Goal: Transaction & Acquisition: Purchase product/service

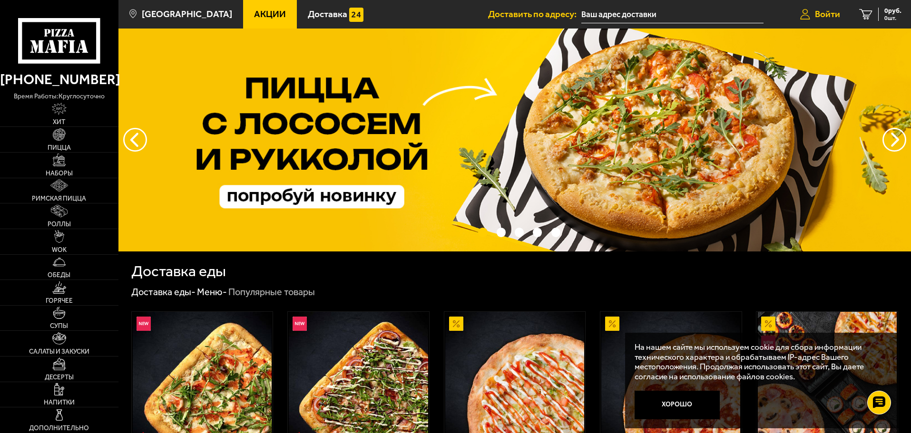
click at [824, 20] on link "Войти" at bounding box center [819, 14] width 59 height 29
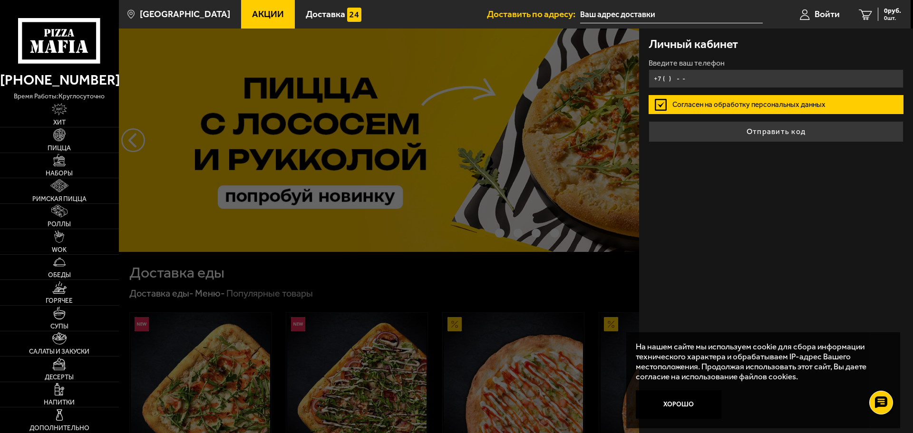
click at [752, 73] on input "+7 ( ) - -" at bounding box center [776, 78] width 255 height 19
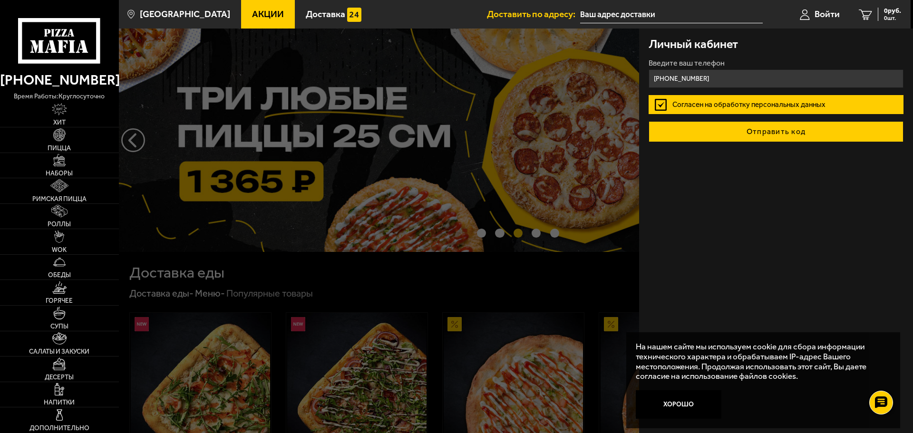
type input "+7 (921) 303-58-64"
click at [740, 136] on button "Отправить код" at bounding box center [776, 131] width 255 height 21
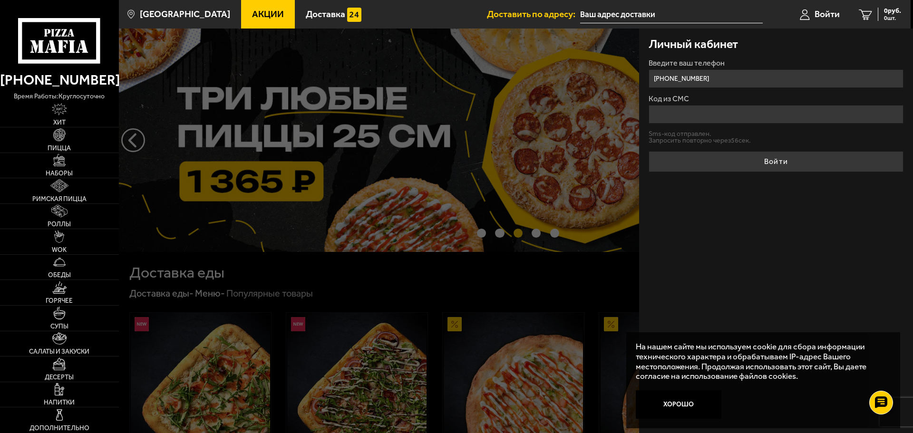
click at [753, 116] on input "Код из СМС" at bounding box center [776, 114] width 255 height 19
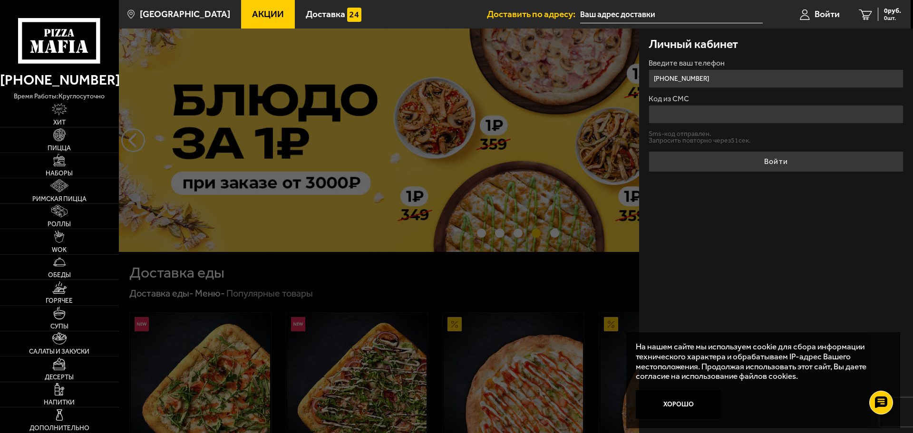
click at [753, 116] on input "Код из СМС" at bounding box center [776, 114] width 255 height 19
click at [835, 96] on label "Код из СМС" at bounding box center [776, 99] width 255 height 8
click at [835, 105] on input "Код из СМС" at bounding box center [776, 114] width 255 height 19
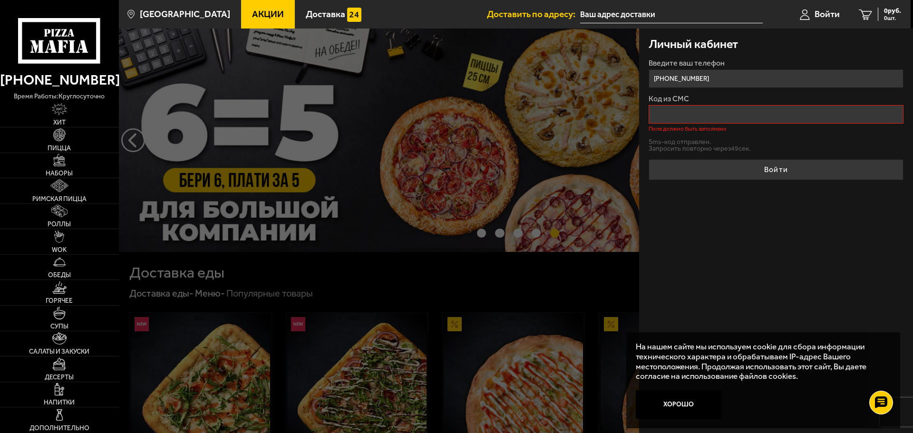
click at [814, 113] on input "Код из СМС" at bounding box center [776, 114] width 255 height 19
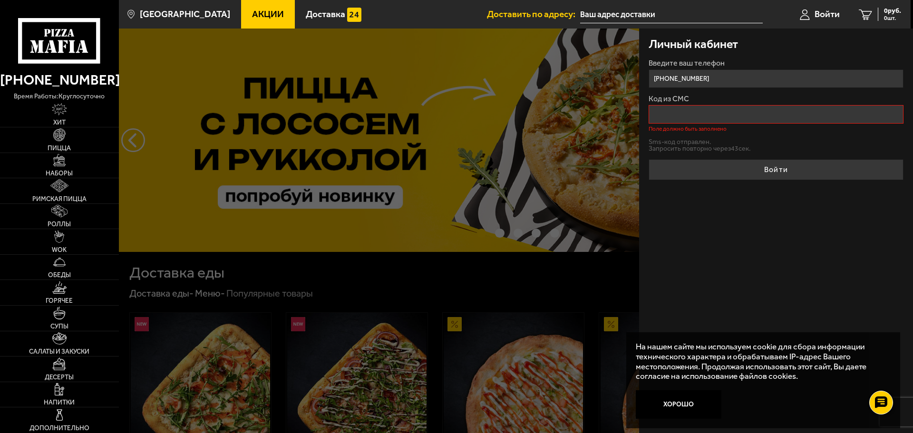
click at [683, 120] on input "Код из СМС" at bounding box center [776, 114] width 255 height 19
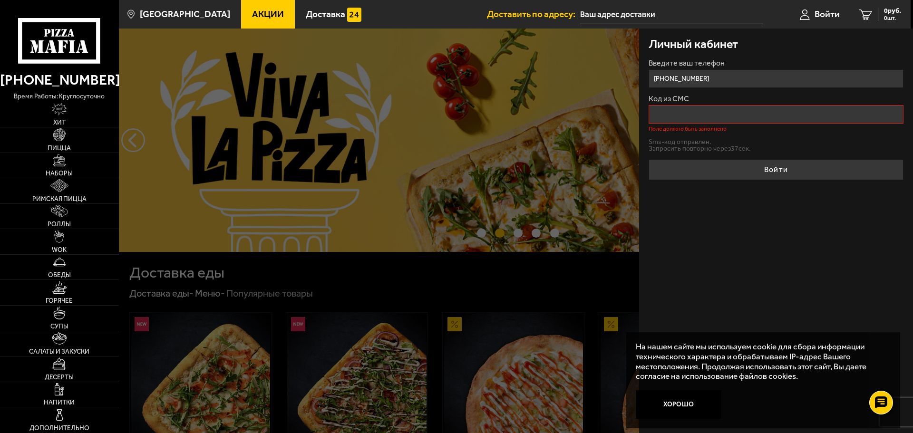
click at [724, 96] on label "Код из СМС" at bounding box center [776, 99] width 255 height 8
click at [724, 105] on input "Код из СМС" at bounding box center [776, 114] width 255 height 19
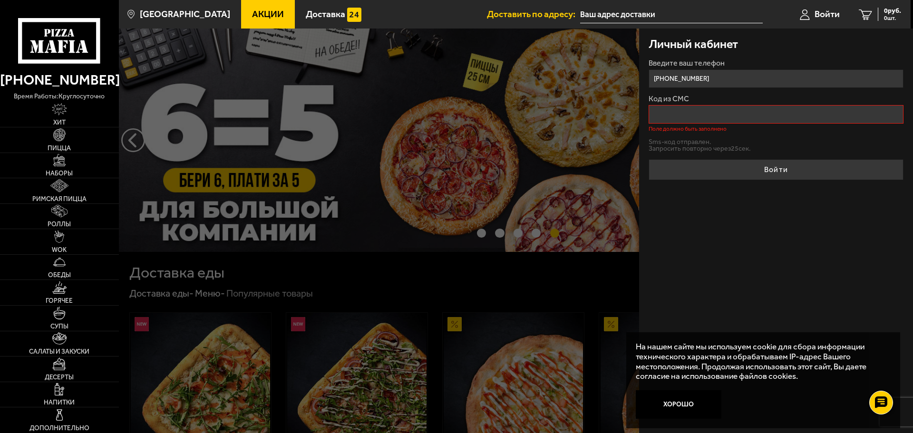
click at [728, 116] on input "Код из СМС" at bounding box center [776, 114] width 255 height 19
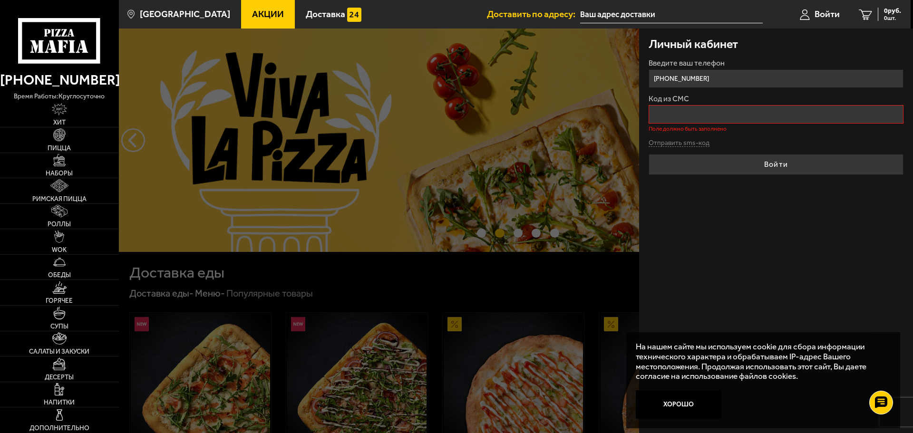
click at [753, 107] on input "Код из СМС" at bounding box center [776, 114] width 255 height 19
click at [783, 135] on form "Введите ваш телефон +7 (921) 303-58-64 Код из СМС Поле должно быть заполнено От…" at bounding box center [776, 117] width 255 height 116
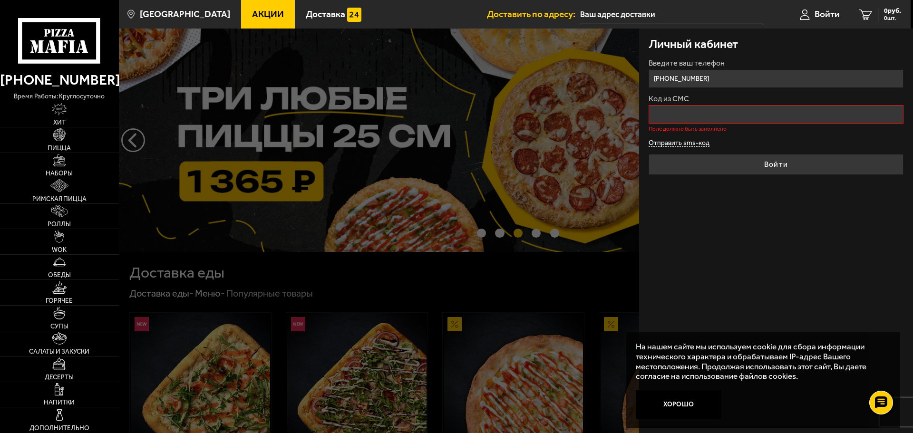
click at [695, 143] on button "Отправить sms-код" at bounding box center [679, 143] width 61 height 7
click at [700, 120] on input "Код из СМС" at bounding box center [776, 114] width 255 height 19
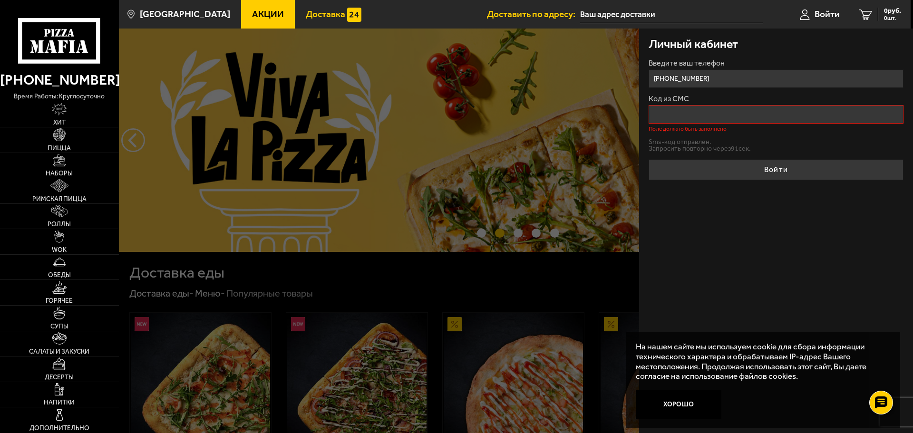
click at [308, 12] on span "Доставка" at bounding box center [325, 14] width 39 height 9
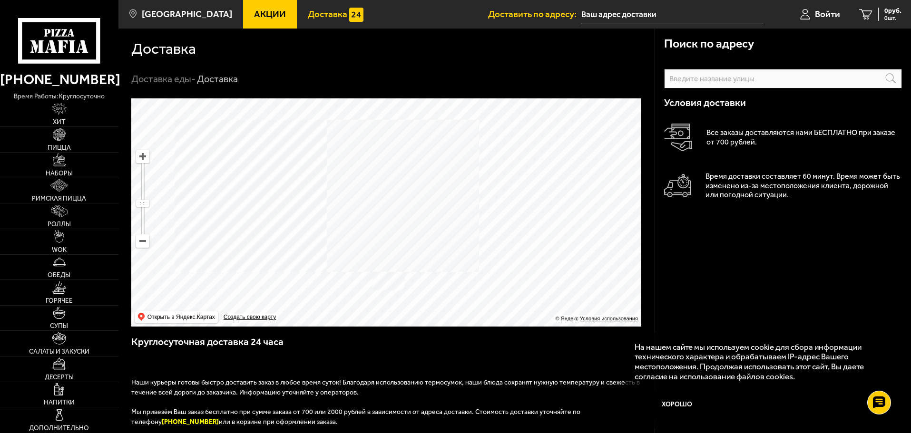
click at [736, 85] on input "text" at bounding box center [783, 78] width 238 height 19
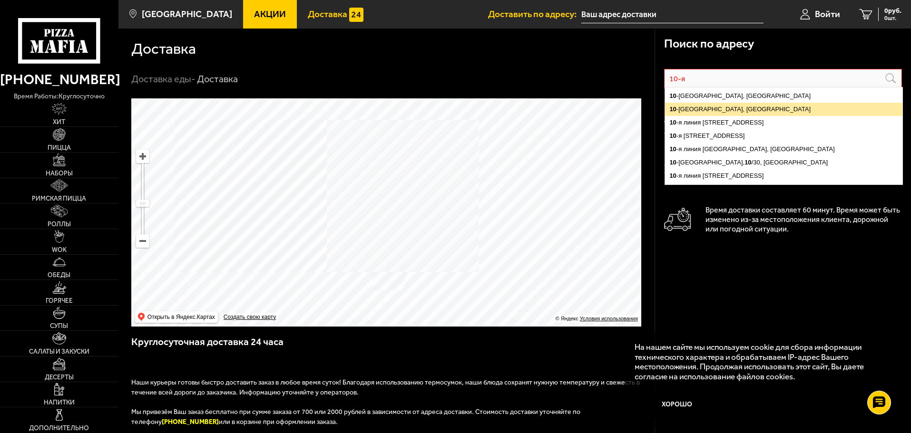
click at [738, 103] on ymaps "10 -я Красноармейская улица, Санкт-Петербург" at bounding box center [783, 109] width 237 height 13
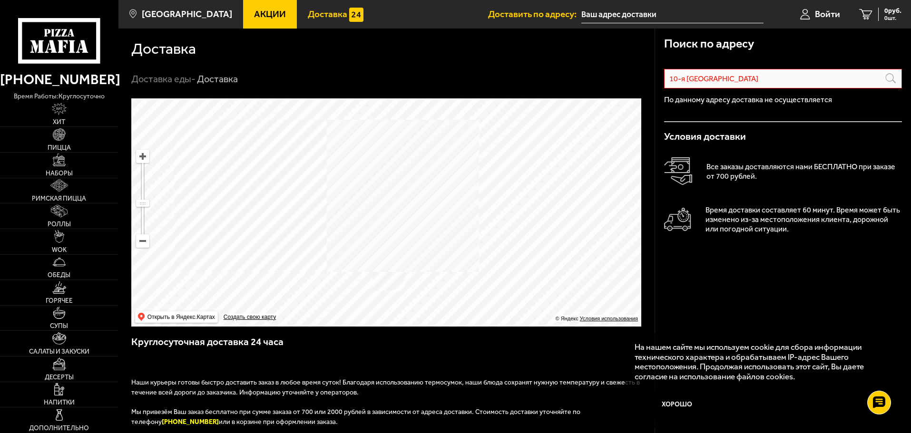
click at [785, 70] on input "10-я Красноармейская улица" at bounding box center [783, 78] width 238 height 19
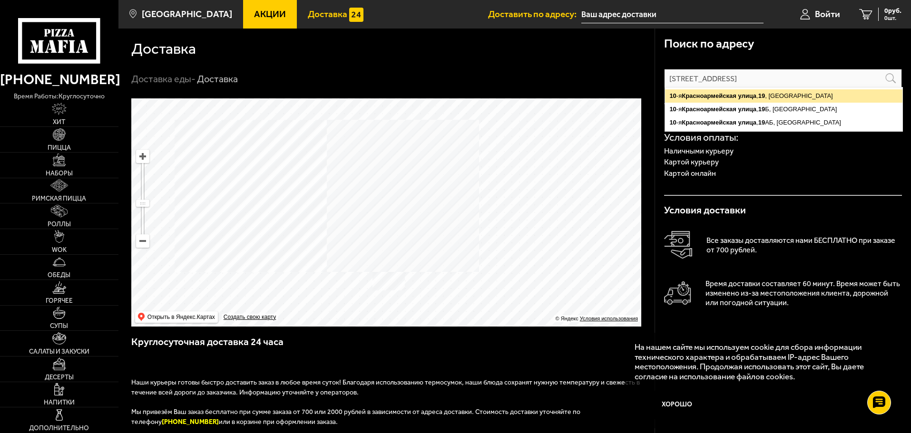
click at [791, 95] on ymaps "10 -я Красноармейская улица , 19 , Санкт-Петербург" at bounding box center [783, 95] width 237 height 13
type input "10-я Красноармейская улица, 19"
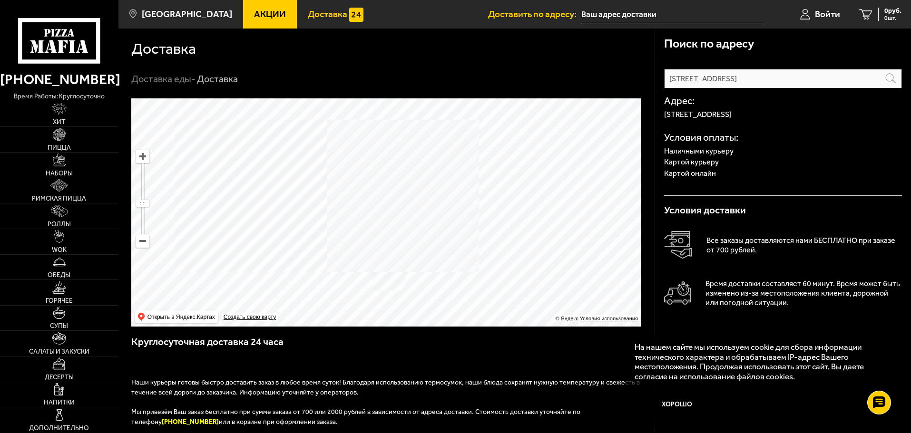
click at [694, 170] on p "Картой онлайн" at bounding box center [783, 174] width 238 height 8
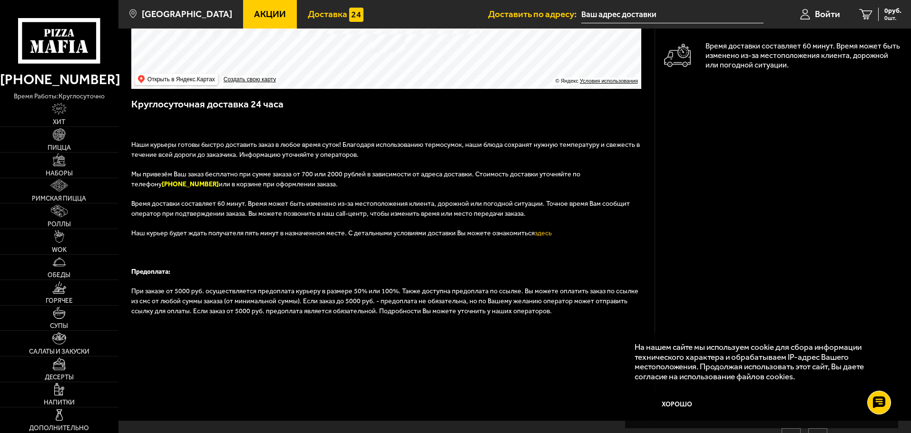
scroll to position [288, 0]
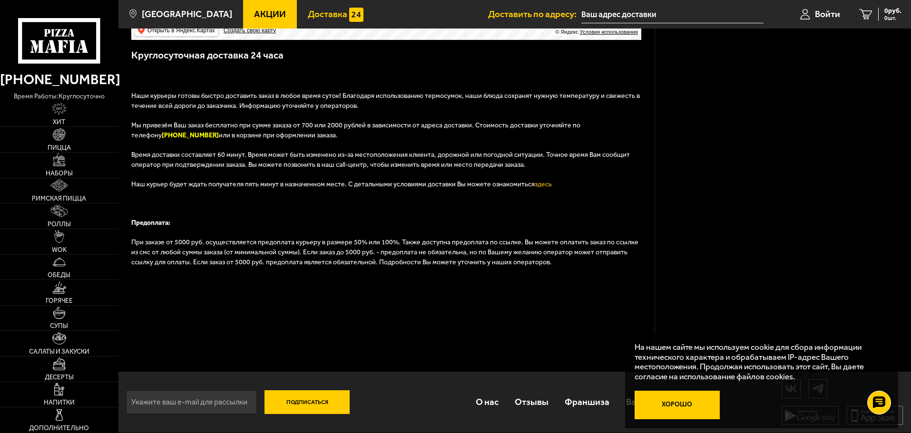
click at [684, 395] on button "Хорошо" at bounding box center [677, 405] width 86 height 29
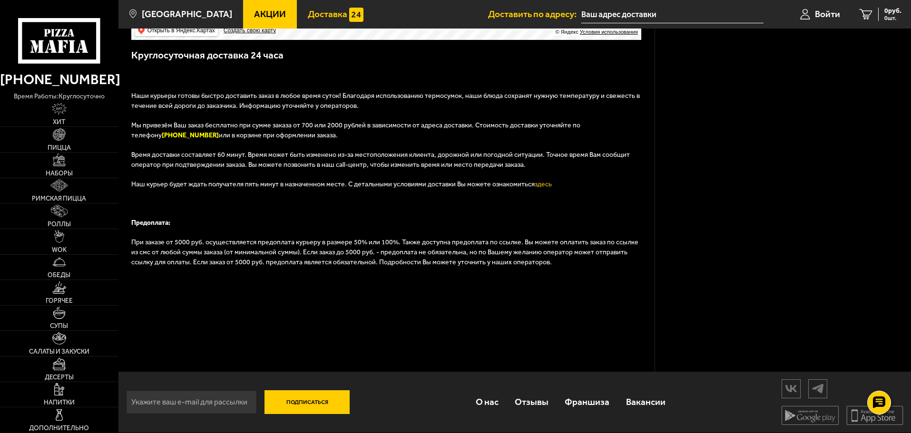
scroll to position [0, 0]
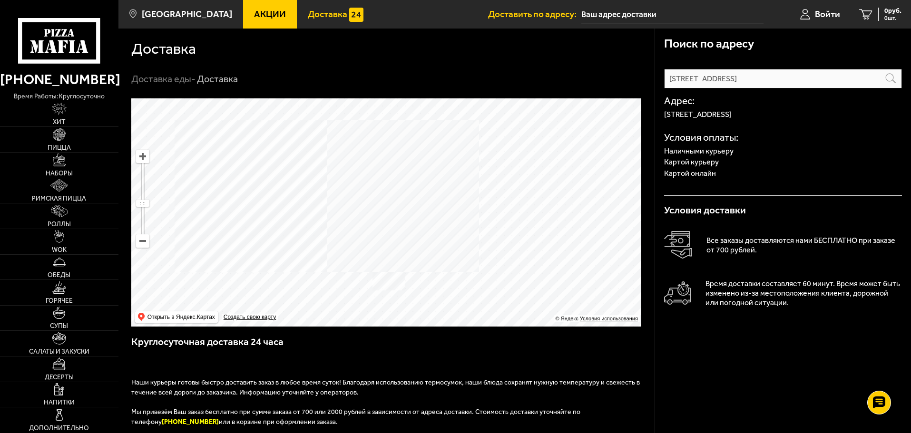
click at [629, 11] on input "text" at bounding box center [672, 15] width 182 height 18
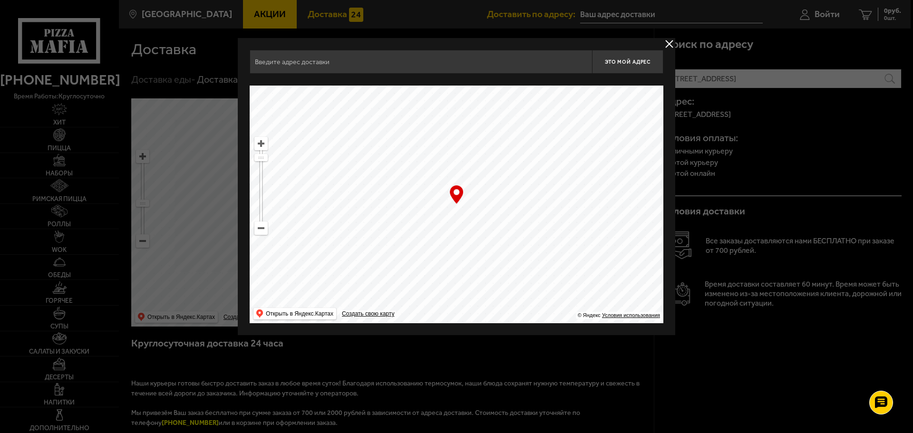
click at [385, 61] on input "text" at bounding box center [421, 62] width 342 height 24
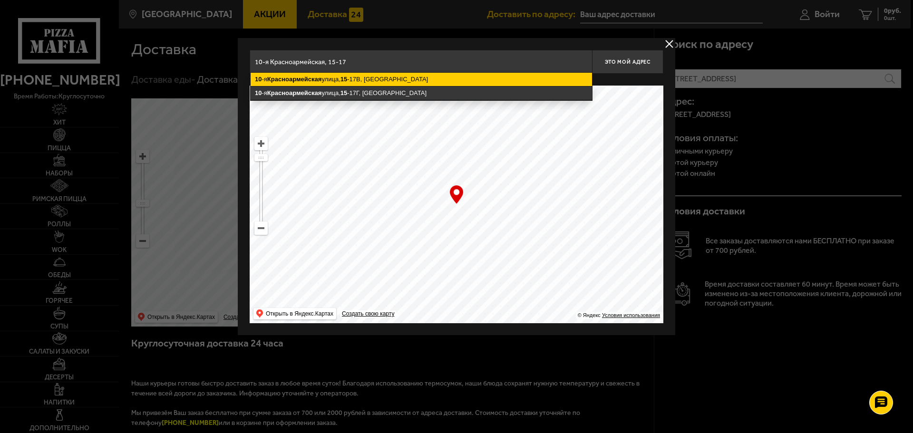
click at [395, 79] on ymaps "10 -я Красноармейская улица, 15 -17В, Санкт-Петербург" at bounding box center [421, 79] width 341 height 13
type input "Санкт-Петербург, 10-я Красноармейская улица, 15-17В"
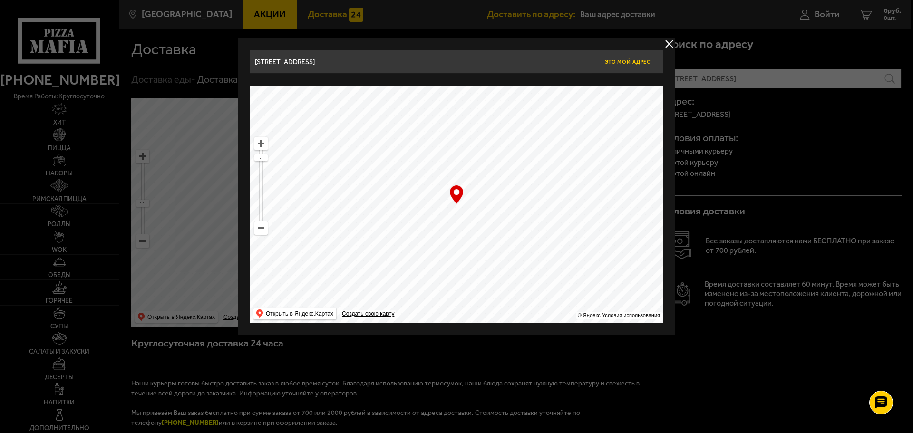
click at [611, 56] on button "Это мой адрес" at bounding box center [627, 62] width 71 height 24
type input "10-я [STREET_ADDRESS]"
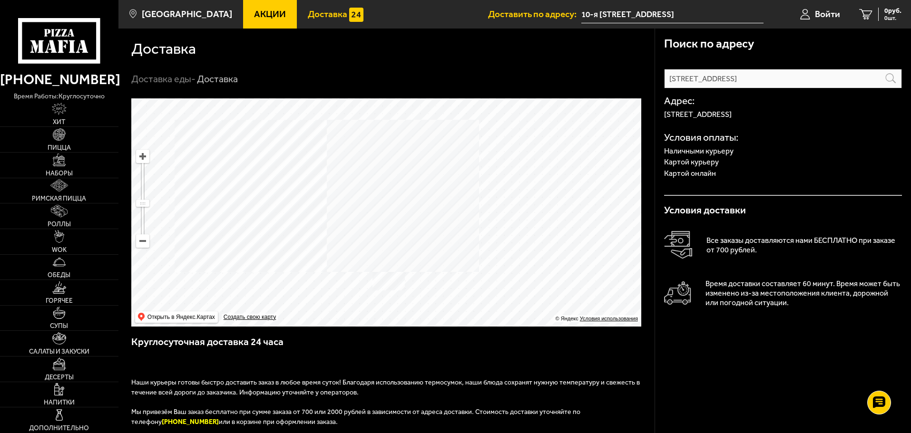
click at [792, 78] on input "10-я Красноармейская улица, 19" at bounding box center [783, 78] width 238 height 19
click at [258, 10] on span "Акции" at bounding box center [270, 14] width 32 height 9
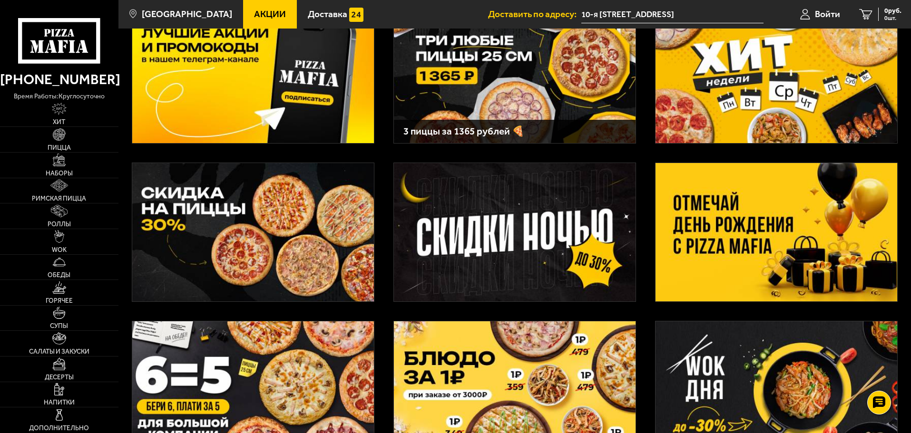
scroll to position [95, 0]
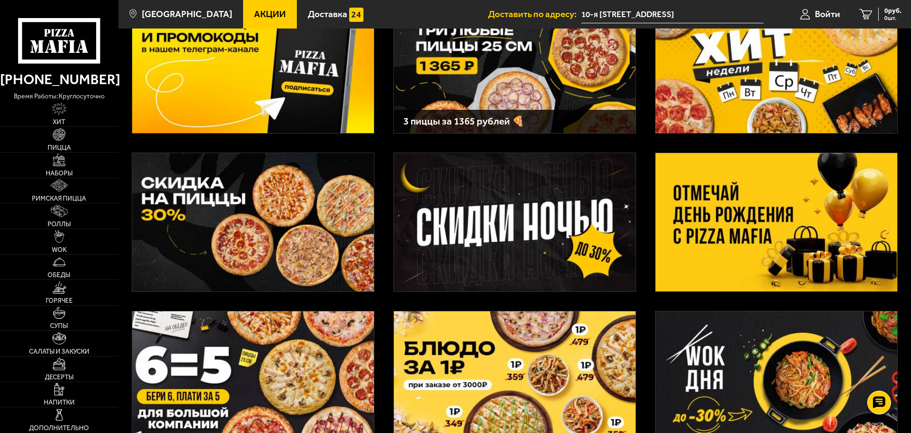
click at [539, 53] on img at bounding box center [515, 64] width 242 height 138
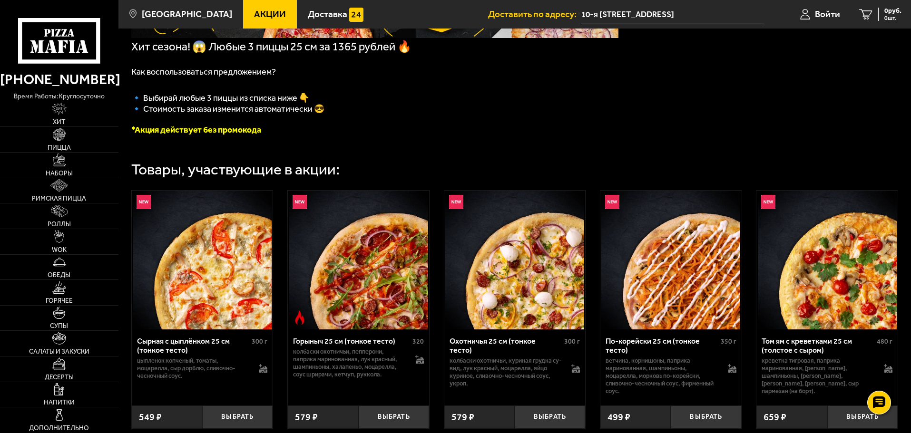
scroll to position [285, 0]
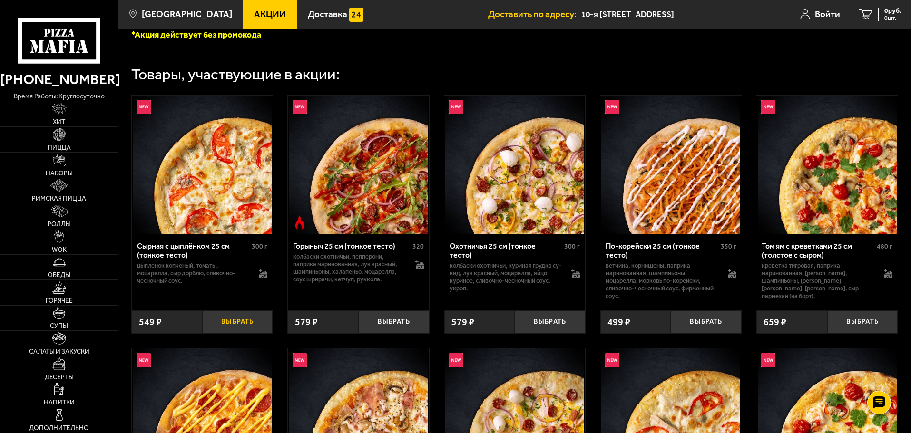
click at [236, 321] on button "Выбрать" at bounding box center [237, 321] width 70 height 23
click at [706, 329] on button "Выбрать" at bounding box center [705, 321] width 70 height 23
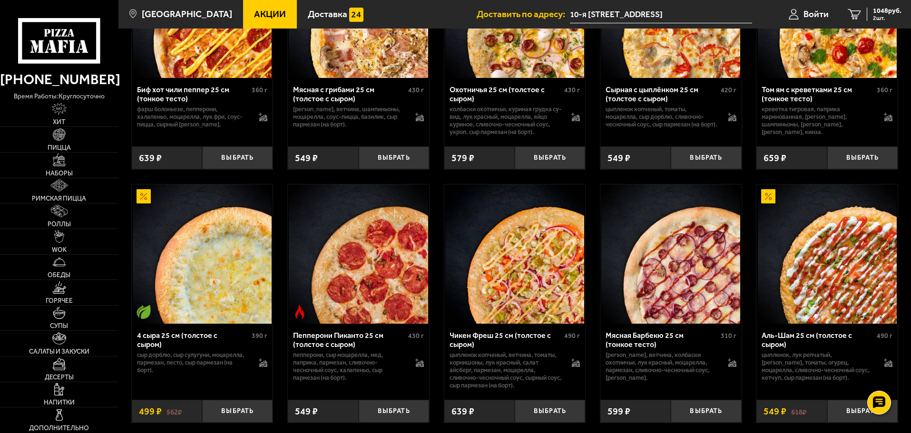
scroll to position [761, 0]
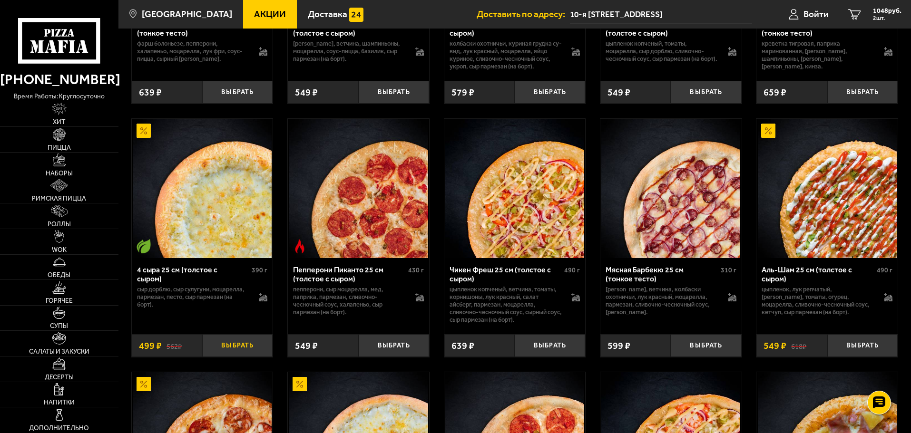
click at [248, 351] on button "Выбрать" at bounding box center [237, 345] width 70 height 23
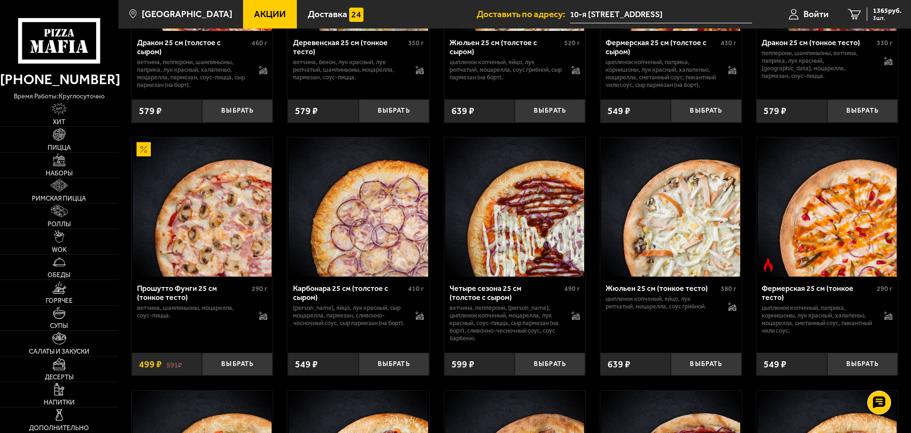
scroll to position [1759, 0]
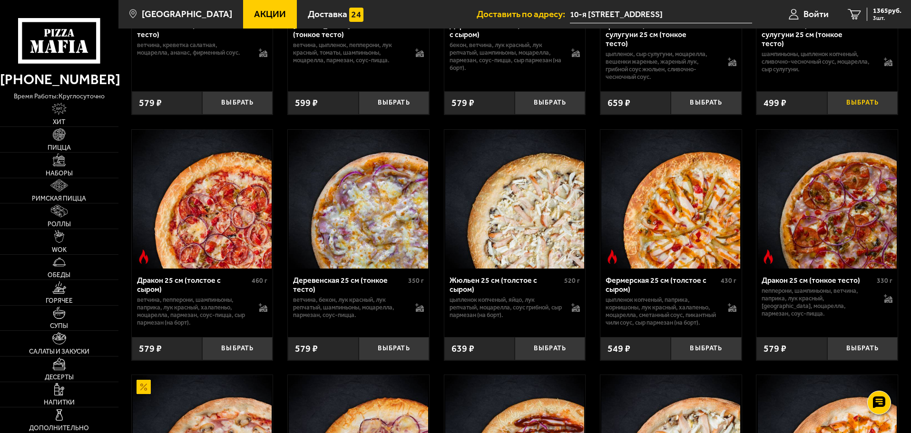
click at [875, 110] on button "Выбрать" at bounding box center [862, 102] width 70 height 23
click at [875, 8] on span "1914 руб." at bounding box center [887, 11] width 29 height 7
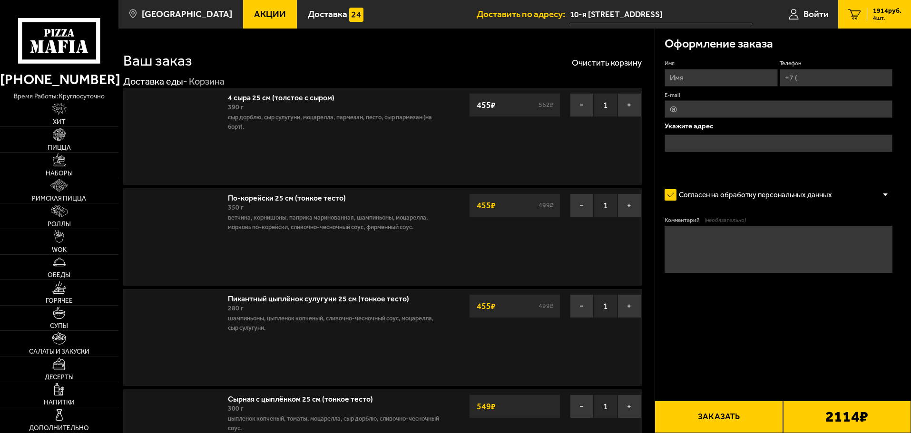
type input "10-я [STREET_ADDRESS]"
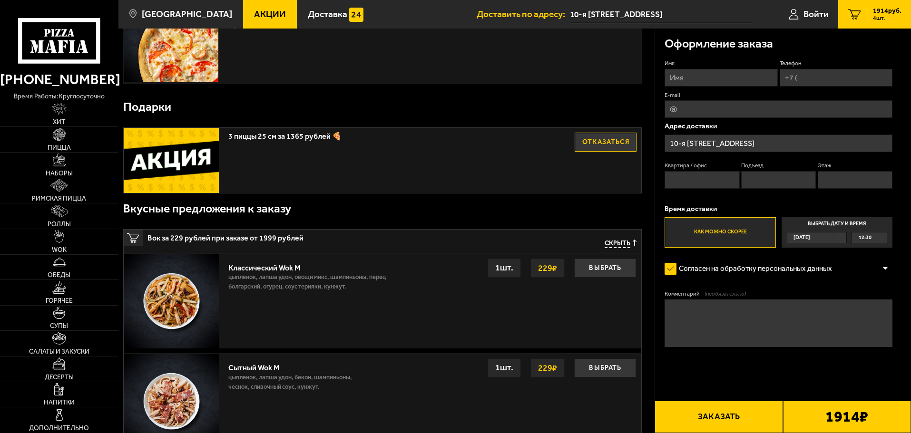
scroll to position [380, 0]
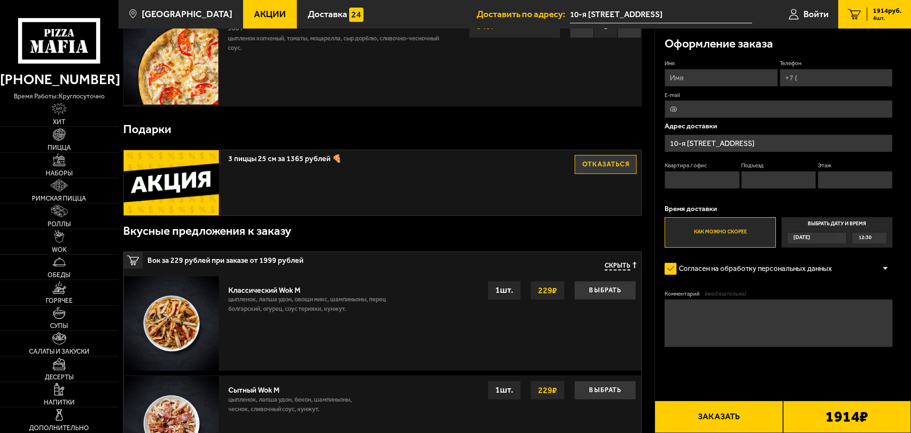
click at [379, 184] on div "3 пиццы 25 см за 1365 рублей 🍕 Отказаться" at bounding box center [382, 183] width 517 height 66
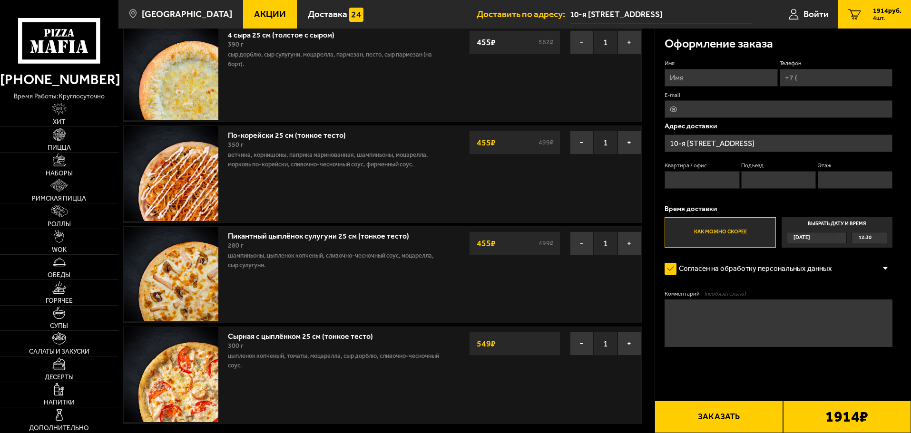
scroll to position [48, 0]
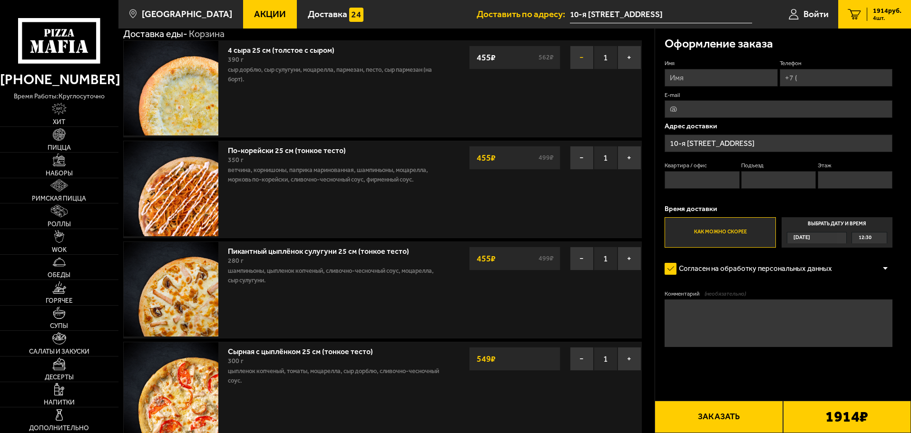
click at [577, 53] on button "−" at bounding box center [582, 58] width 24 height 24
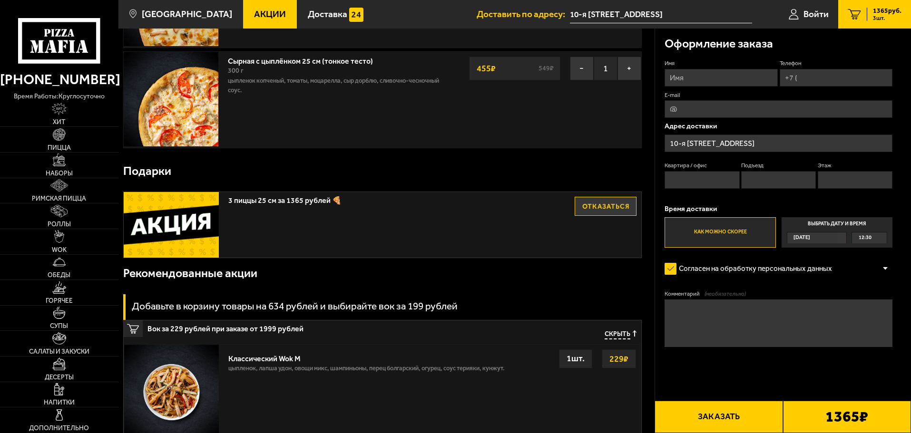
scroll to position [0, 0]
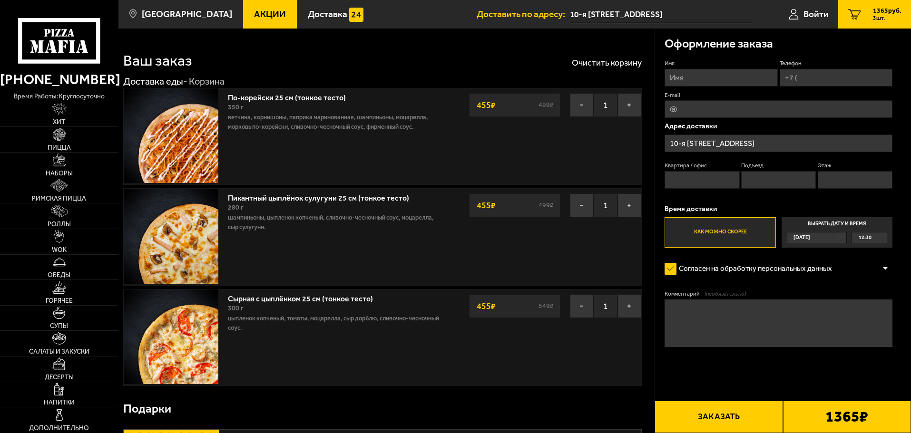
click at [740, 80] on input "Имя" at bounding box center [720, 78] width 113 height 18
type input "б"
type input "Богдан"
click at [837, 74] on input "Телефон" at bounding box center [835, 78] width 113 height 18
type input "+7 (921) 303-58-64"
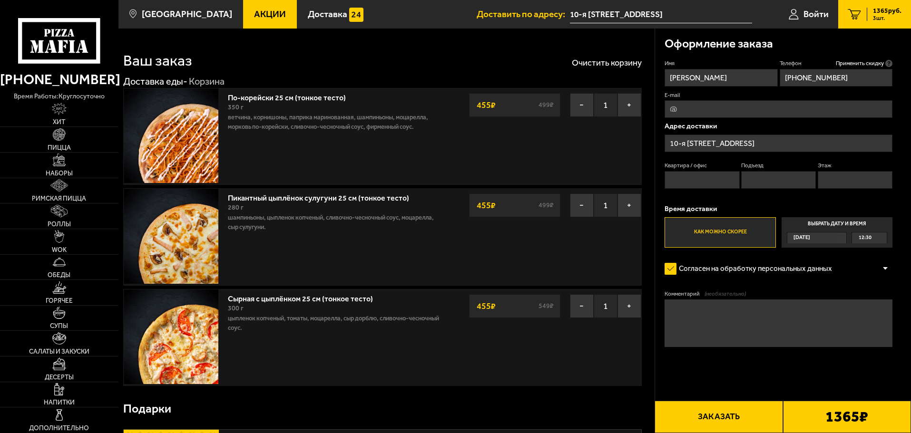
click at [696, 105] on input "E-mail" at bounding box center [778, 109] width 228 height 18
type input "danya_voronkov@mail.ru"
click at [770, 306] on textarea "Комментарий (необязательно)" at bounding box center [778, 324] width 228 height 48
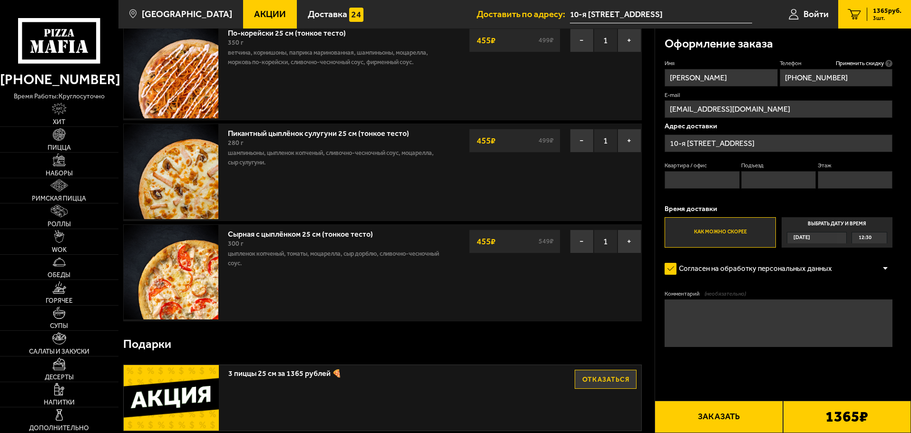
scroll to position [95, 0]
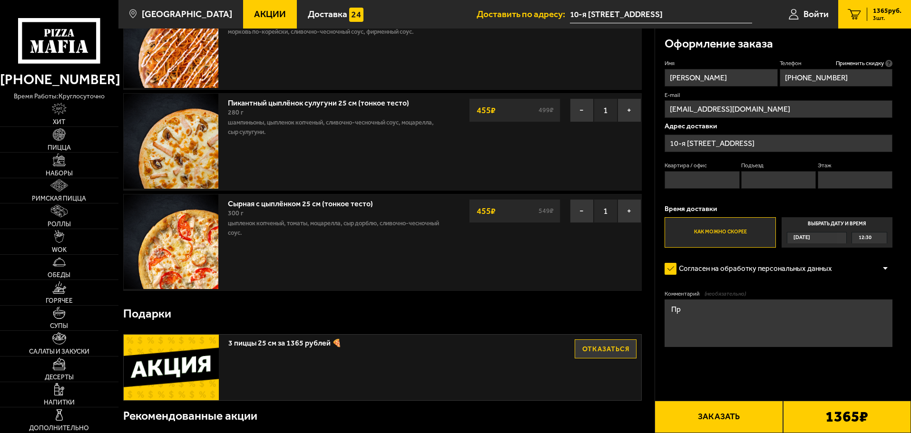
type textarea "П"
click at [757, 319] on textarea "Проходная с надписью "Кадис" справа от больших железных ворот. Позвоните оттуда…" at bounding box center [778, 324] width 228 height 48
click at [802, 320] on textarea "Проходная с надписью "Кадис" справа от больших железных ворот. Позвоните оттуда…" at bounding box center [778, 324] width 228 height 48
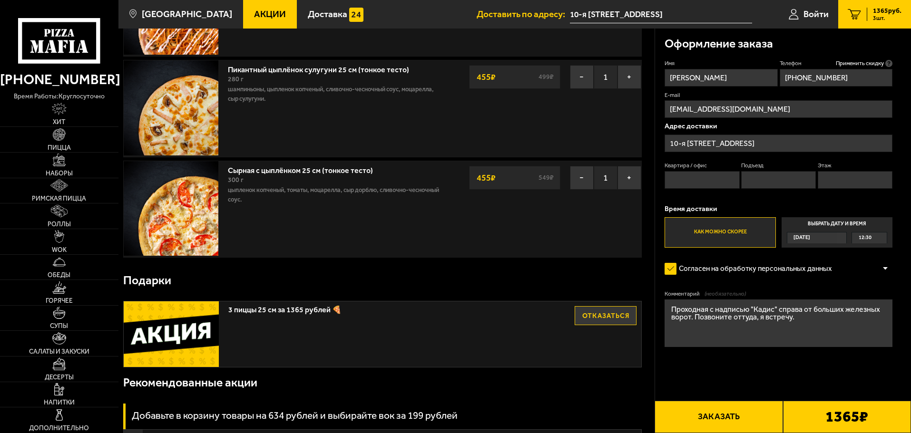
scroll to position [190, 0]
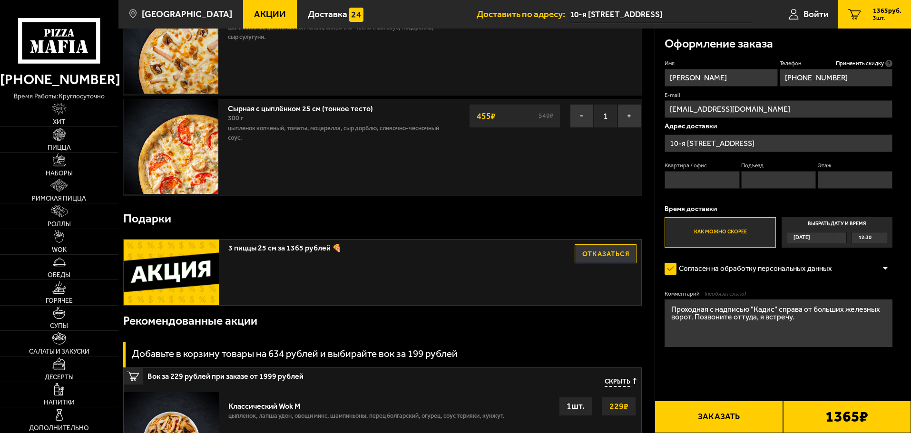
type textarea "Проходная с надписью "Кадис" справа от больших железных ворот. Позвоните оттуда…"
click at [728, 425] on button "Заказать" at bounding box center [718, 417] width 128 height 32
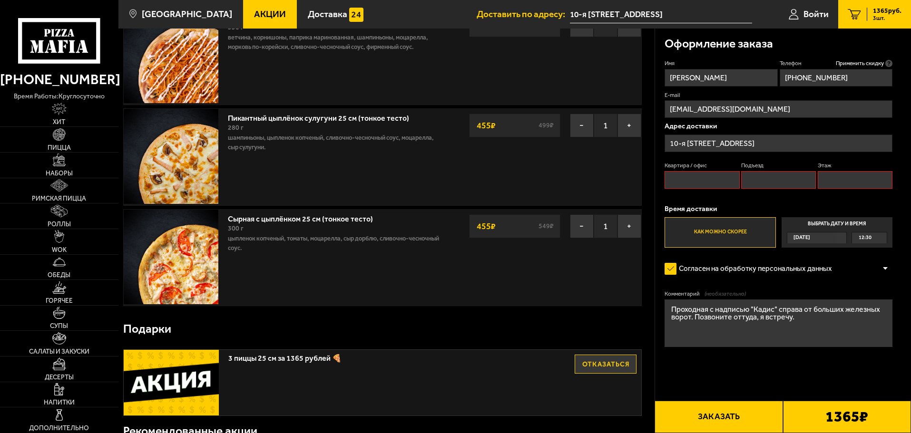
scroll to position [0, 0]
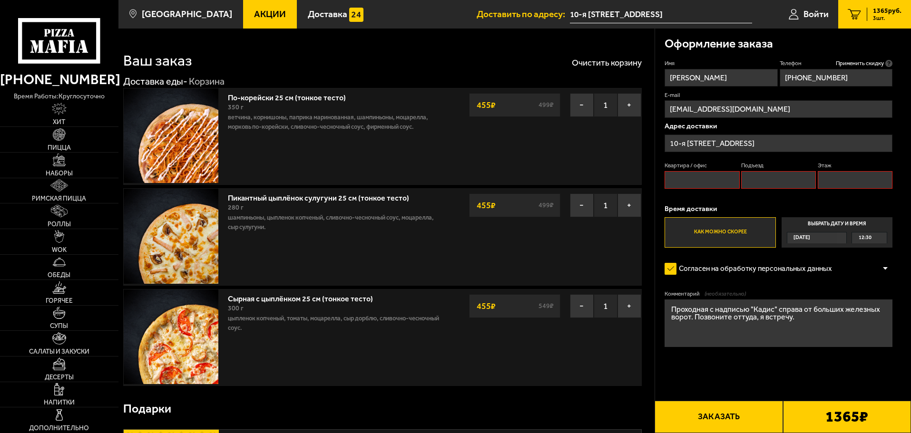
click at [724, 177] on input "Квартира / офис" at bounding box center [701, 180] width 75 height 18
type input "118"
click at [743, 162] on label "Подъезд" at bounding box center [778, 166] width 75 height 8
click at [743, 171] on input "Подъезд" at bounding box center [778, 180] width 75 height 18
click at [767, 176] on input "Подъезд" at bounding box center [778, 180] width 75 height 18
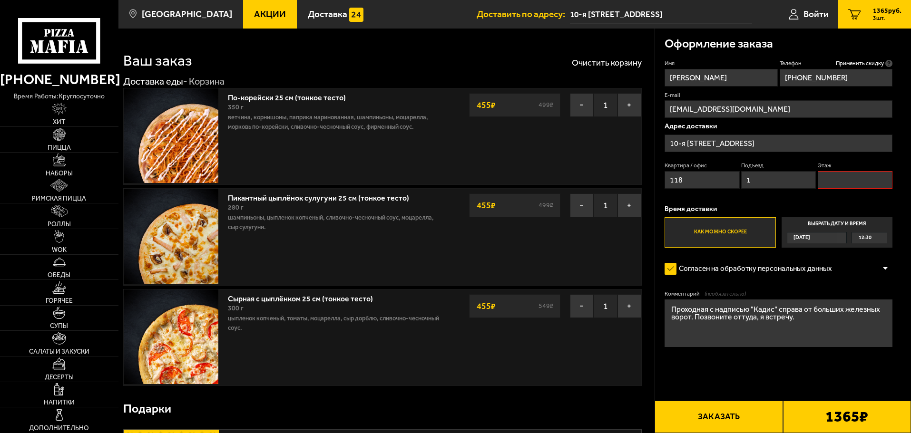
type input "1"
click at [849, 174] on input "Этаж" at bounding box center [854, 180] width 75 height 18
type input "2"
type input "1"
click at [849, 165] on label "Этаж" at bounding box center [854, 166] width 75 height 8
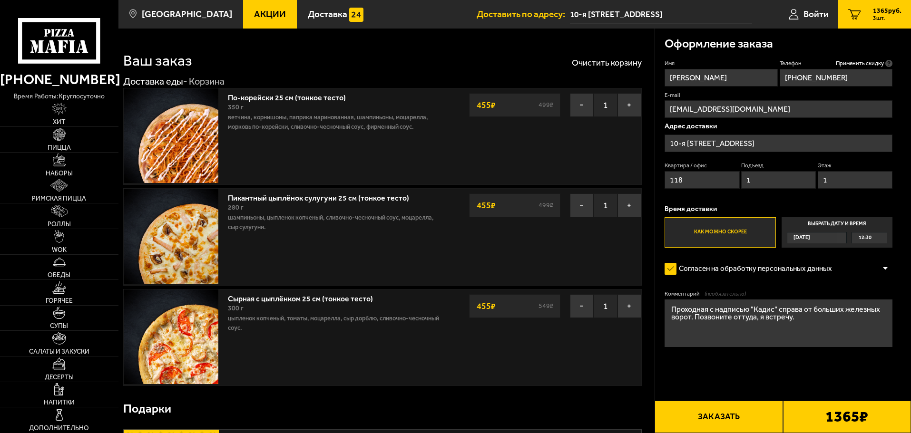
click at [849, 171] on input "1" at bounding box center [854, 180] width 75 height 18
click at [908, 259] on div "Оформление заказа Имя Богдан Телефон Применить скидку Вы будете зарегистрирован…" at bounding box center [783, 216] width 256 height 374
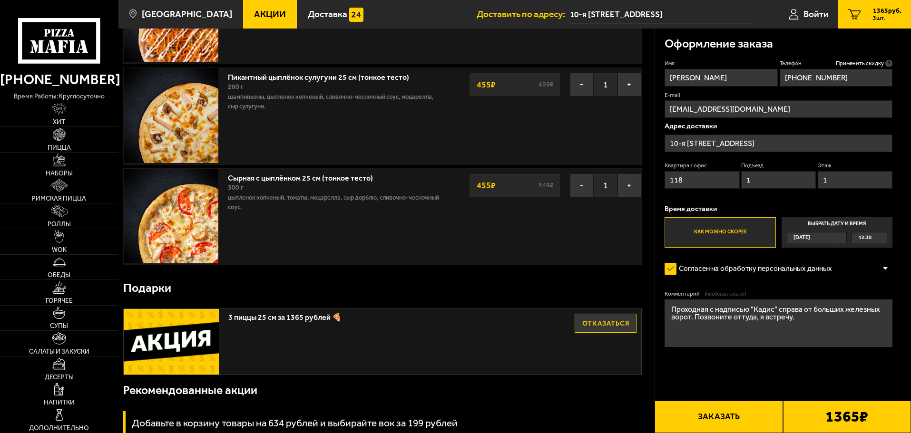
scroll to position [190, 0]
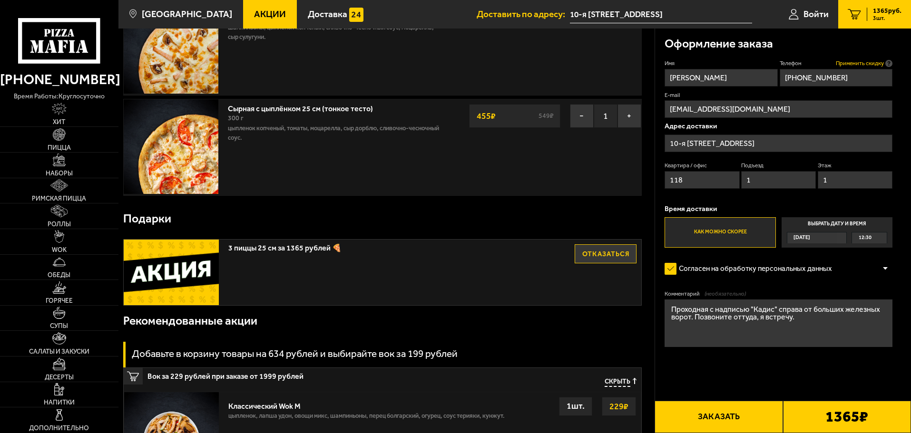
click at [879, 63] on span "Применить скидку" at bounding box center [859, 63] width 48 height 8
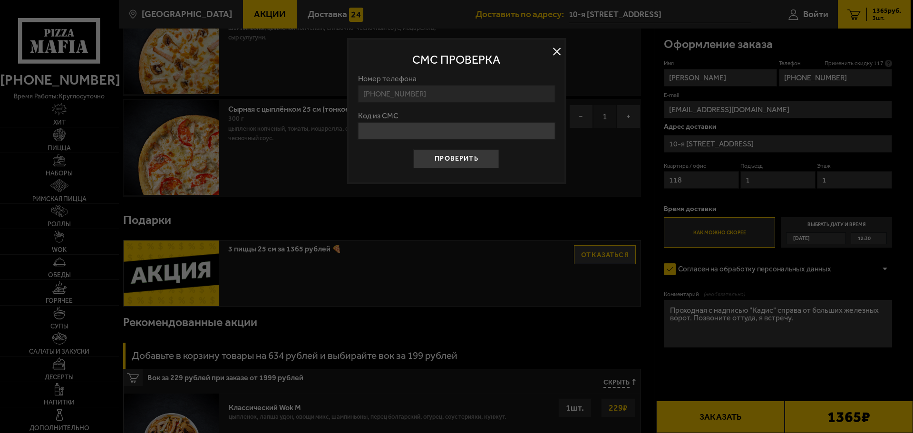
click at [514, 131] on input "Код из СМС" at bounding box center [456, 131] width 197 height 18
type input "388230"
click at [455, 161] on button "Проверить" at bounding box center [457, 158] width 86 height 19
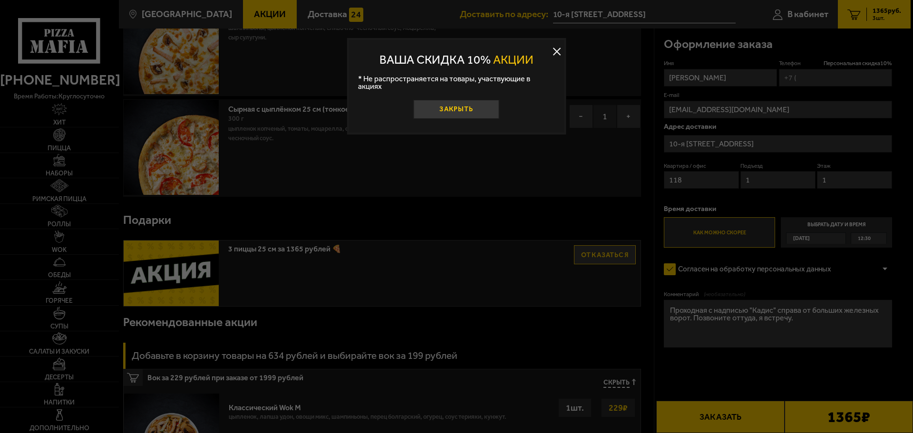
click at [481, 100] on button "Закрыть" at bounding box center [457, 109] width 86 height 19
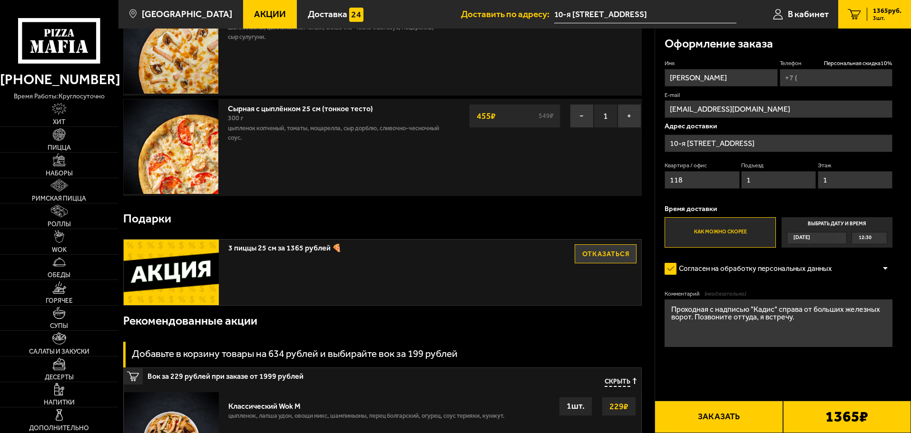
click at [835, 80] on input "Телефон Персональная скидка 10 %" at bounding box center [835, 78] width 113 height 18
type input "+7 (791) 303-58-64"
click at [898, 99] on div "Оформление заказа Имя Богдан Телефон Персональная скидка 10 % +7 (791) 303-58-6…" at bounding box center [783, 216] width 256 height 374
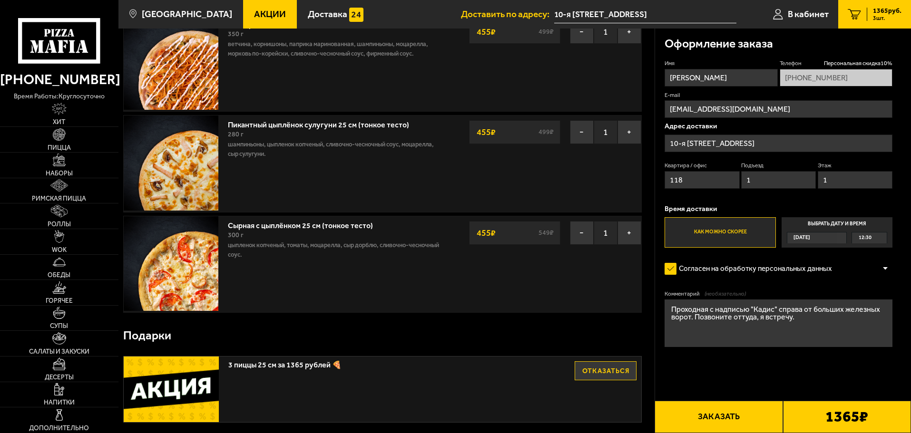
scroll to position [95, 0]
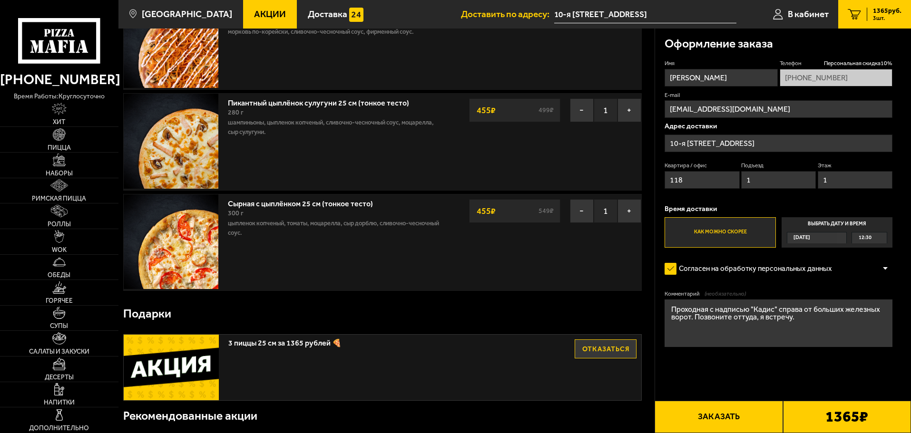
click at [876, 238] on div "12:30" at bounding box center [869, 238] width 35 height 11
click at [0, 0] on input "Выбрать дату и время Сегодня 12:30" at bounding box center [0, 0] width 0 height 0
click at [824, 232] on label "Выбрать дату и время Сегодня 12:30" at bounding box center [836, 232] width 111 height 30
click at [887, 239] on label "Выбрать дату и время Сегодня 12:30" at bounding box center [836, 232] width 111 height 30
click at [878, 239] on div "12:30" at bounding box center [869, 238] width 35 height 11
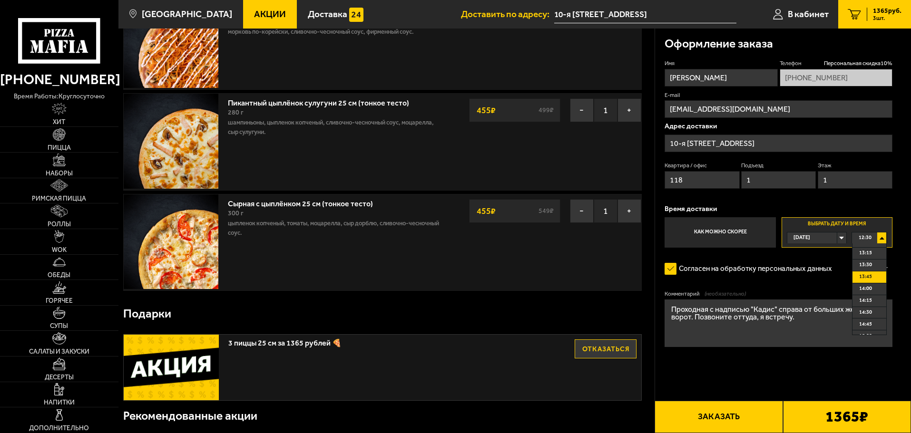
scroll to position [48, 0]
click at [874, 295] on li "14:30" at bounding box center [869, 297] width 34 height 12
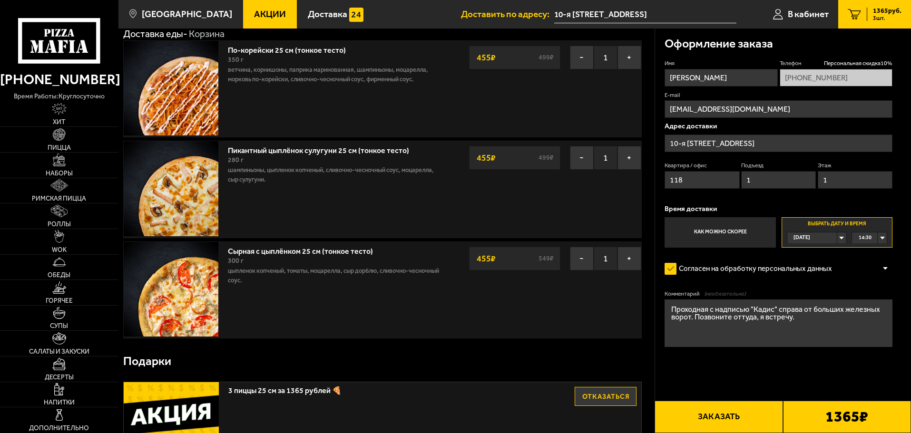
click at [699, 427] on button "Заказать" at bounding box center [718, 417] width 128 height 32
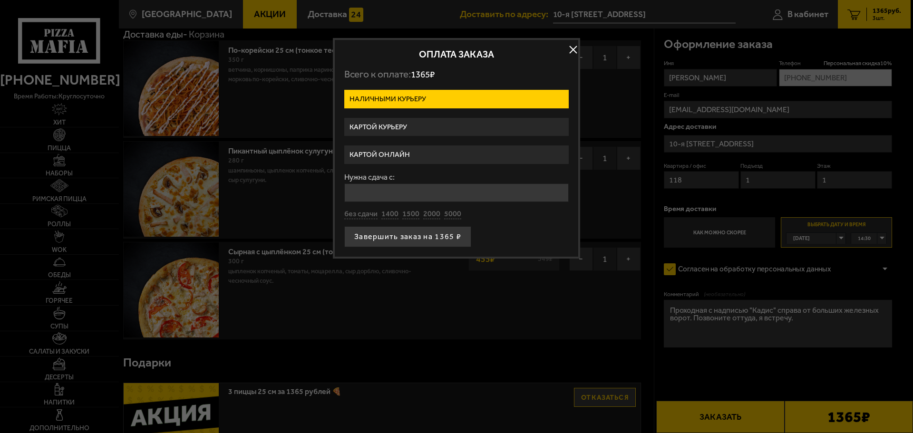
click at [457, 123] on label "Картой курьеру" at bounding box center [456, 127] width 224 height 19
click at [0, 0] on input "Картой курьеру" at bounding box center [0, 0] width 0 height 0
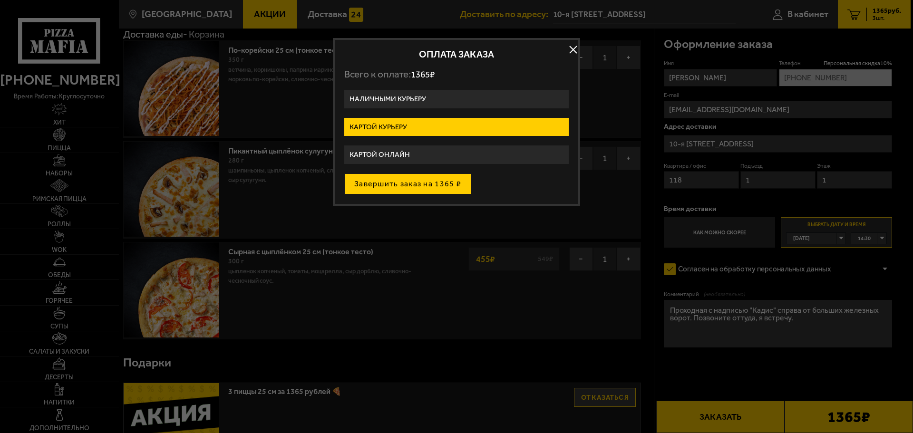
click at [447, 189] on button "Завершить заказ на 1365 ₽" at bounding box center [407, 184] width 127 height 21
